Goal: Check status

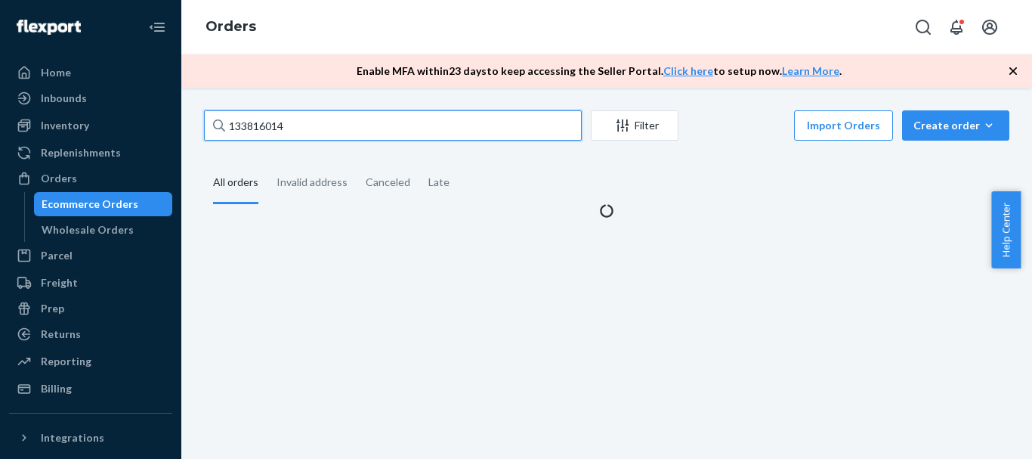
click at [340, 125] on input "133816014" at bounding box center [393, 125] width 378 height 30
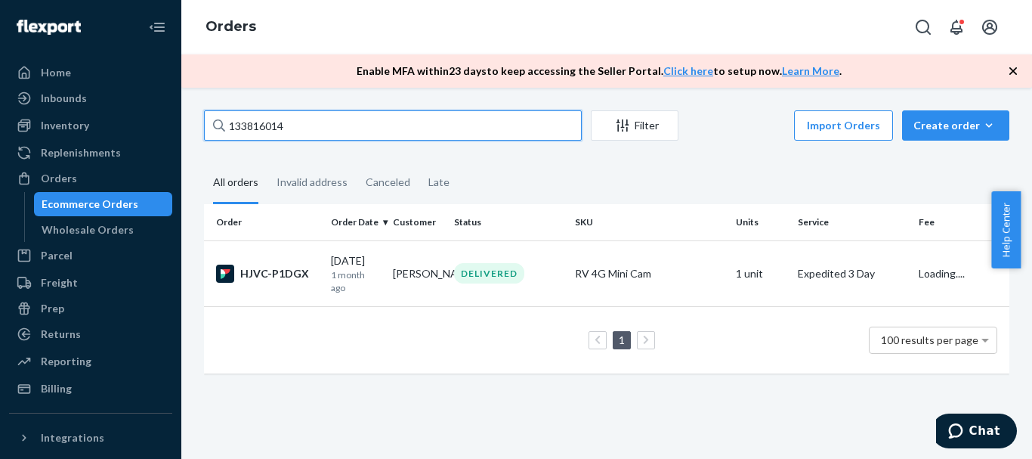
click at [340, 125] on input "133816014" at bounding box center [393, 125] width 378 height 30
paste input "6608802"
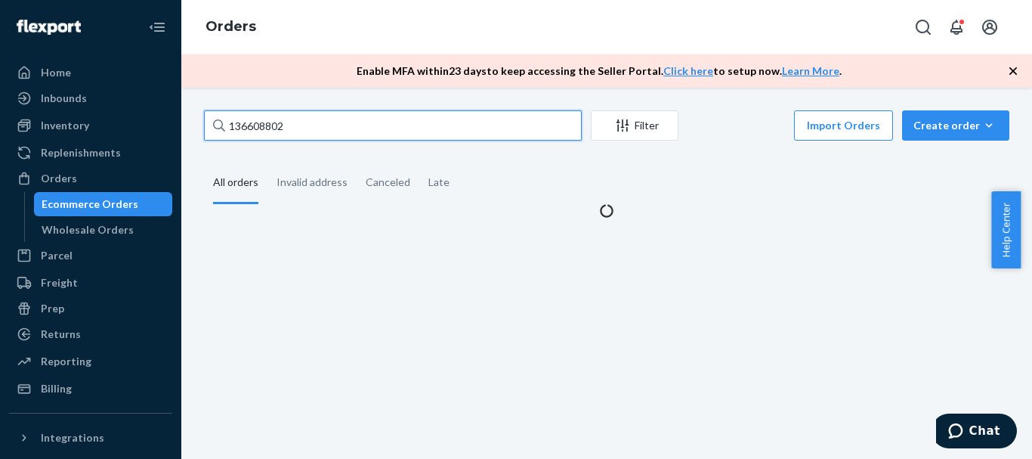
type input "136608802"
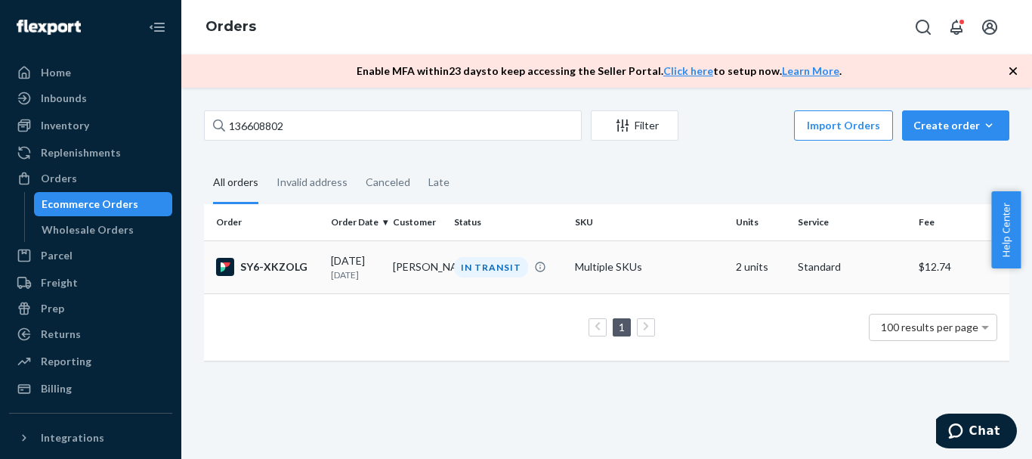
click at [405, 265] on td "[PERSON_NAME]" at bounding box center [418, 266] width 62 height 53
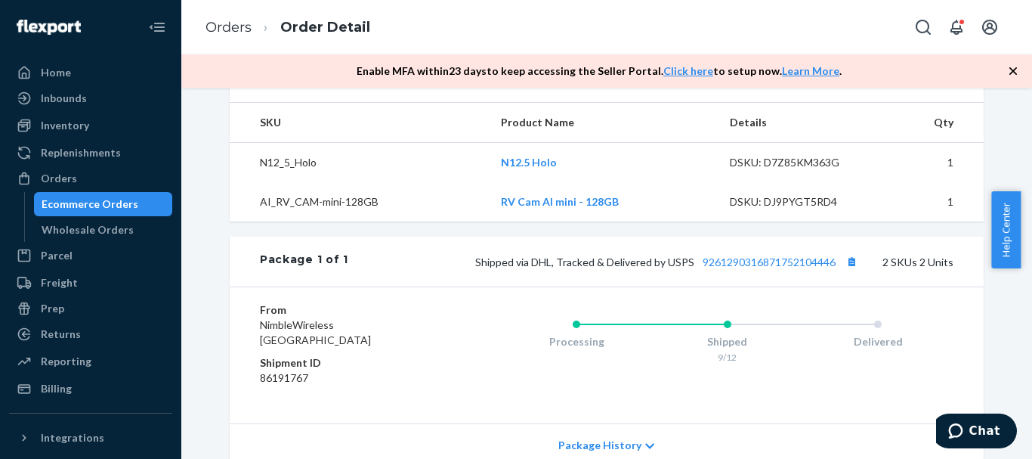
scroll to position [529, 0]
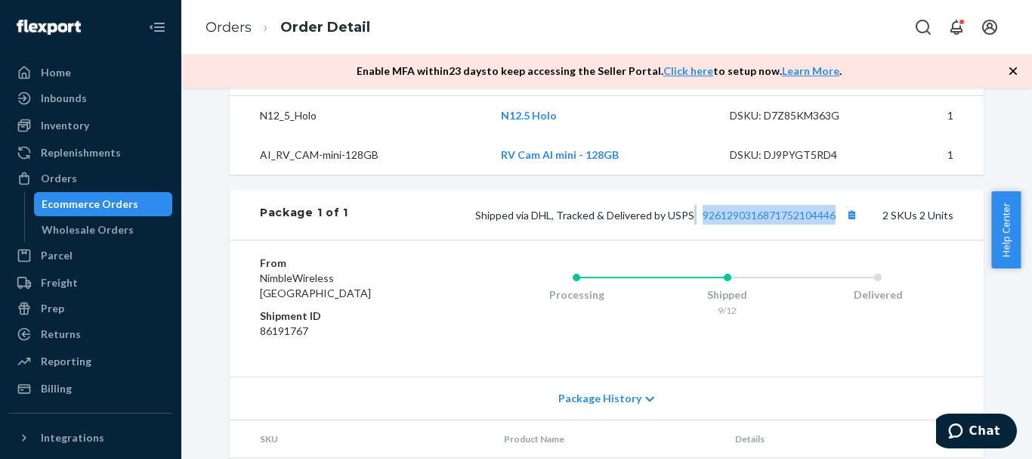
drag, startPoint x: 690, startPoint y: 243, endPoint x: 836, endPoint y: 243, distance: 145.8
click at [836, 221] on span "Shipped via DHL, Tracked & Delivered by USPS 9261290316871752104446" at bounding box center [668, 214] width 386 height 13
click at [784, 273] on div "From NimbleWireless [GEOGRAPHIC_DATA] Shipment ID 86191767 Processing Shipped 9…" at bounding box center [607, 307] width 754 height 137
drag, startPoint x: 694, startPoint y: 246, endPoint x: 832, endPoint y: 245, distance: 137.5
click at [832, 221] on span "Shipped via DHL, Tracked & Delivered by USPS 9261290316871752104446" at bounding box center [668, 214] width 386 height 13
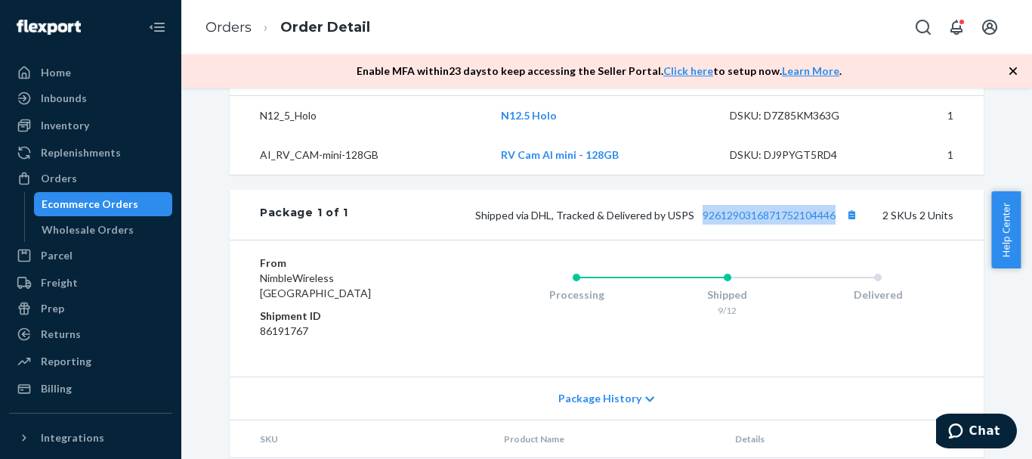
copy link "9261290316871752104446"
